Goal: Transaction & Acquisition: Download file/media

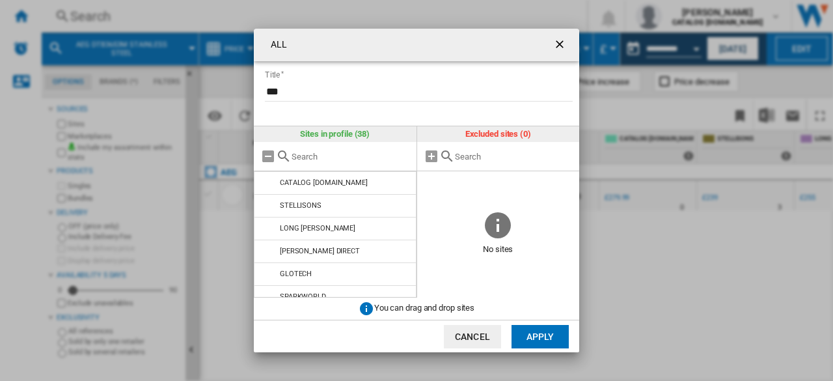
click at [559, 46] on ng-md-icon "getI18NText('BUTTONS.CLOSE_DIALOG')" at bounding box center [561, 46] width 16 height 16
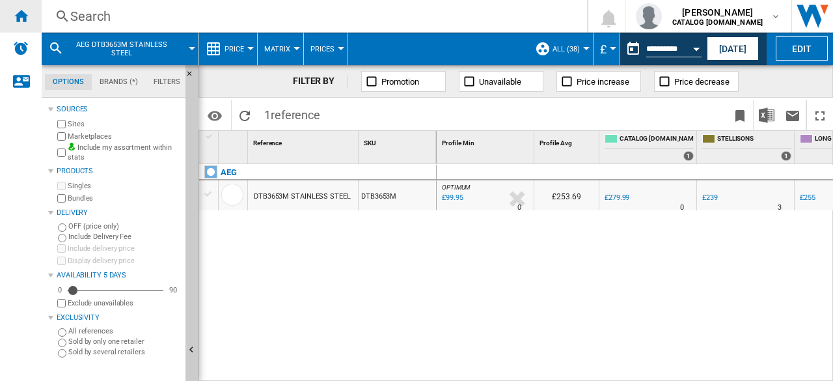
click at [18, 10] on ng-md-icon "Home" at bounding box center [21, 16] width 16 height 16
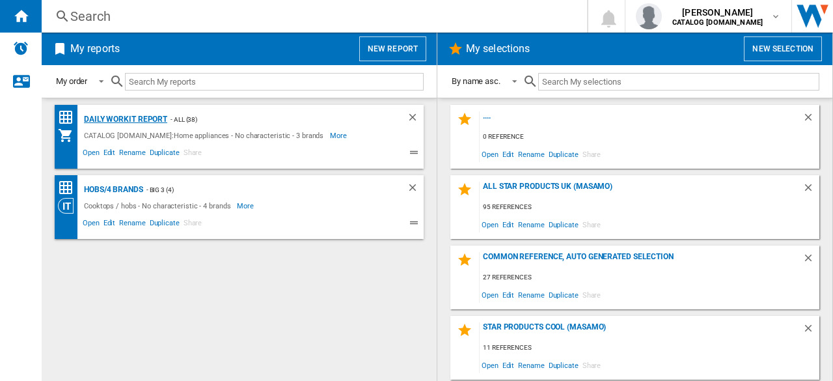
click at [106, 113] on div "Daily WorkIt report" at bounding box center [124, 119] width 87 height 16
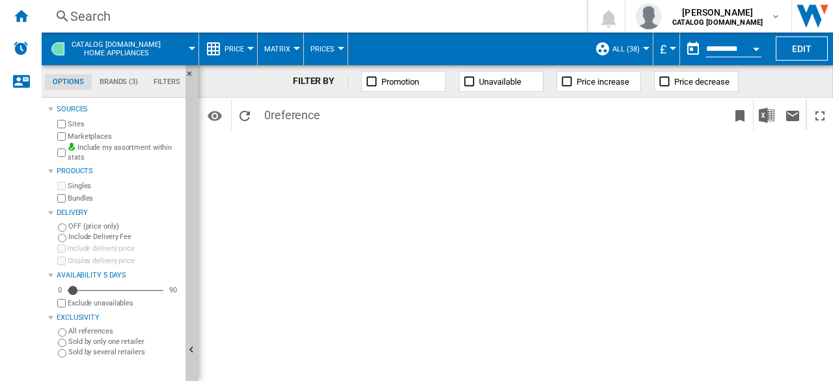
click at [137, 84] on md-tab-item "Brands (3)" at bounding box center [119, 82] width 54 height 16
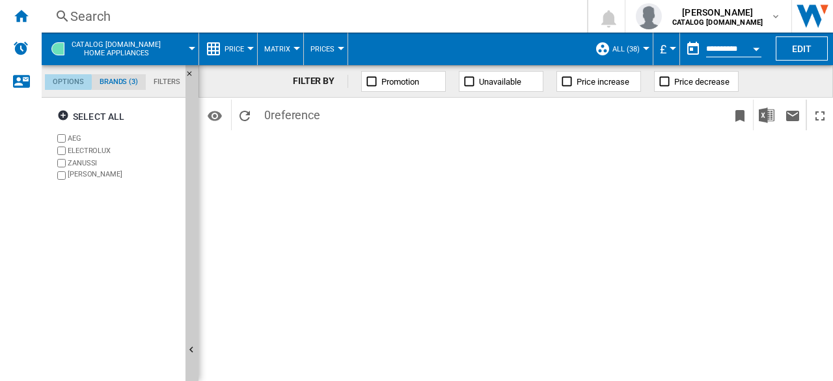
click at [66, 82] on md-tab-item "Options" at bounding box center [68, 82] width 47 height 16
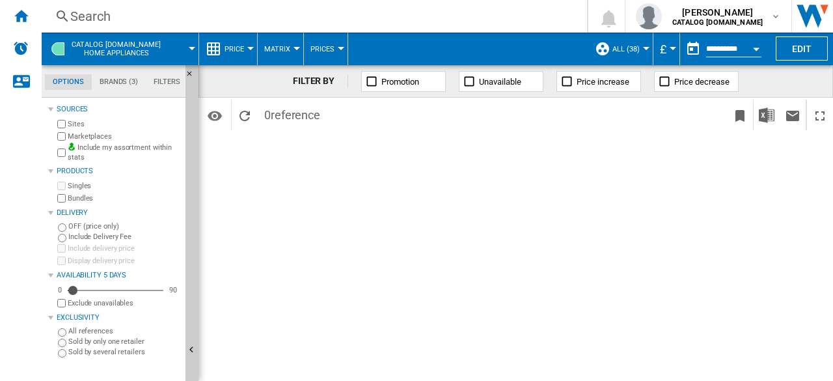
click at [284, 154] on div "FILTER BY Promotion Unavailable Price increase Price decrease Identifiers SKU -…" at bounding box center [516, 223] width 635 height 316
click at [633, 51] on span "ALL (38)" at bounding box center [626, 49] width 27 height 8
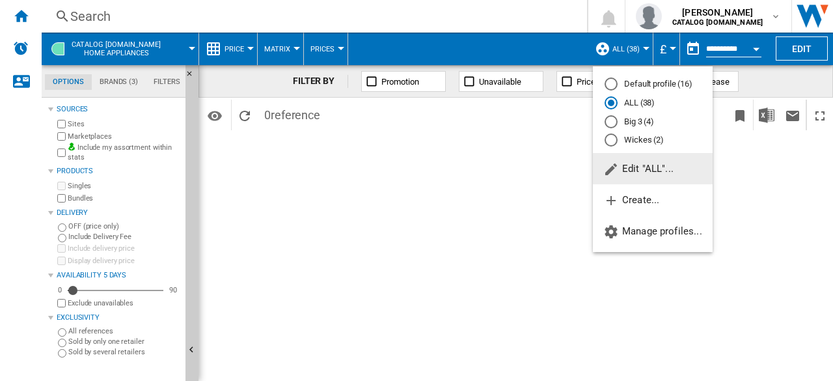
click at [616, 117] on div "Big 3 (4)" at bounding box center [611, 121] width 13 height 13
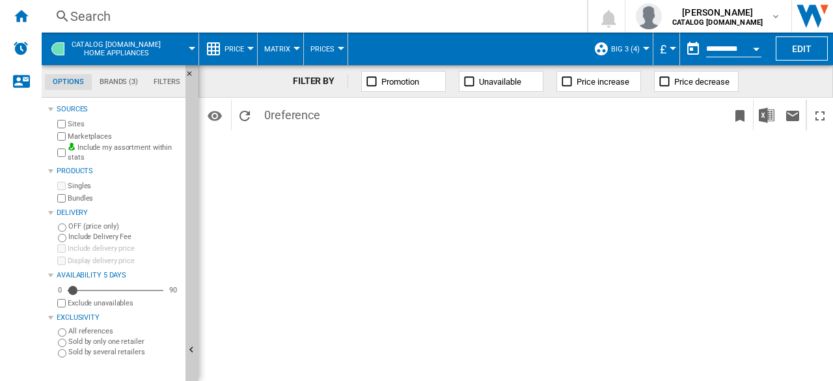
click at [624, 44] on button "Big 3 (4)" at bounding box center [628, 49] width 35 height 33
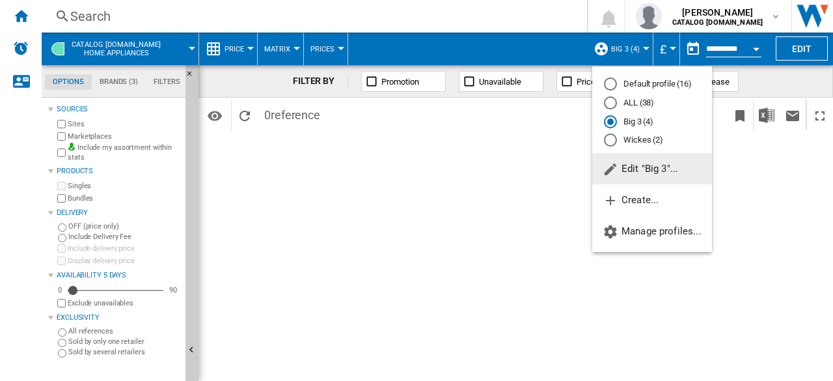
click at [608, 105] on div "ALL (38)" at bounding box center [610, 102] width 13 height 13
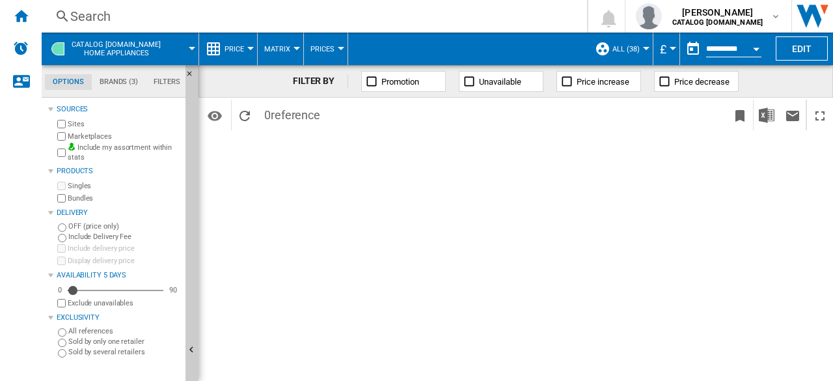
click at [454, 171] on div "FILTER BY Promotion Unavailable Price increase Price decrease Identifiers SKU -…" at bounding box center [516, 223] width 635 height 316
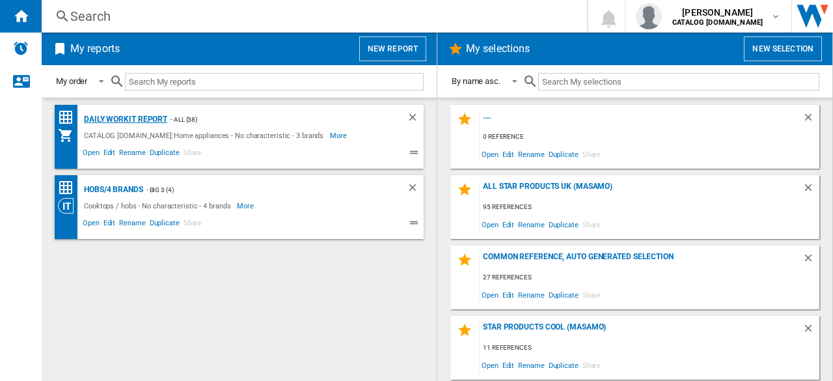
click at [159, 118] on div "Daily WorkIt report" at bounding box center [124, 119] width 87 height 16
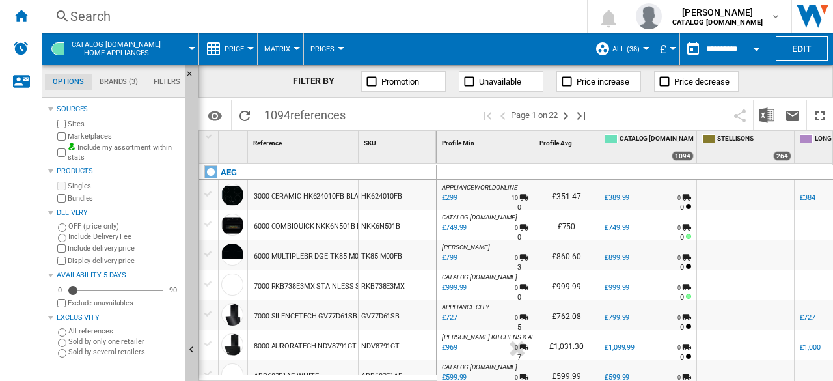
click at [66, 228] on div "OFF (price only)" at bounding box center [118, 226] width 126 height 10
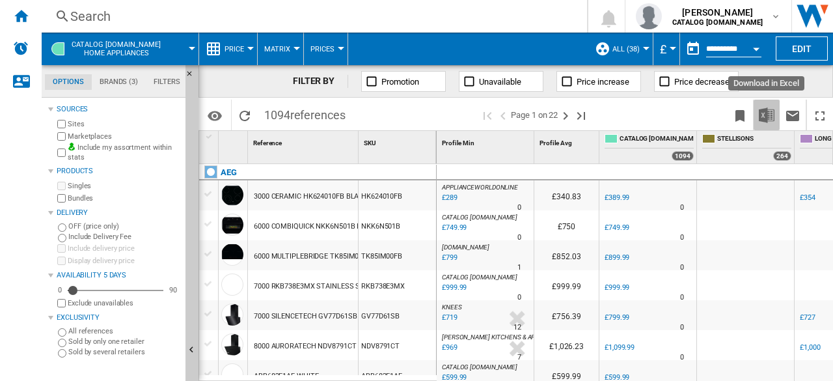
click at [767, 115] on img "Download in Excel" at bounding box center [767, 115] width 16 height 16
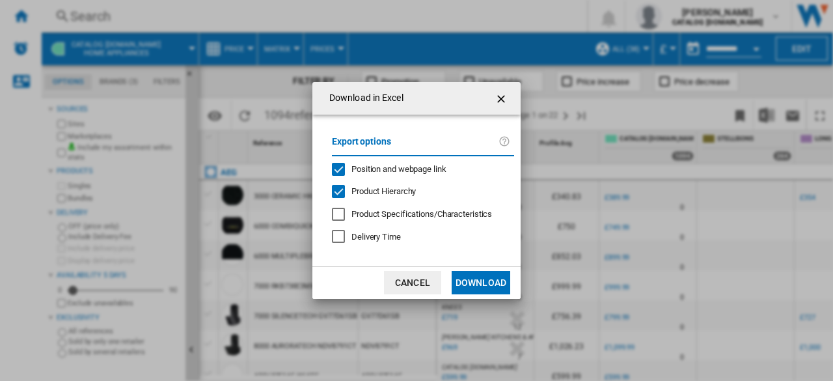
click at [471, 277] on button "Download" at bounding box center [481, 282] width 59 height 23
